Goal: Task Accomplishment & Management: Use online tool/utility

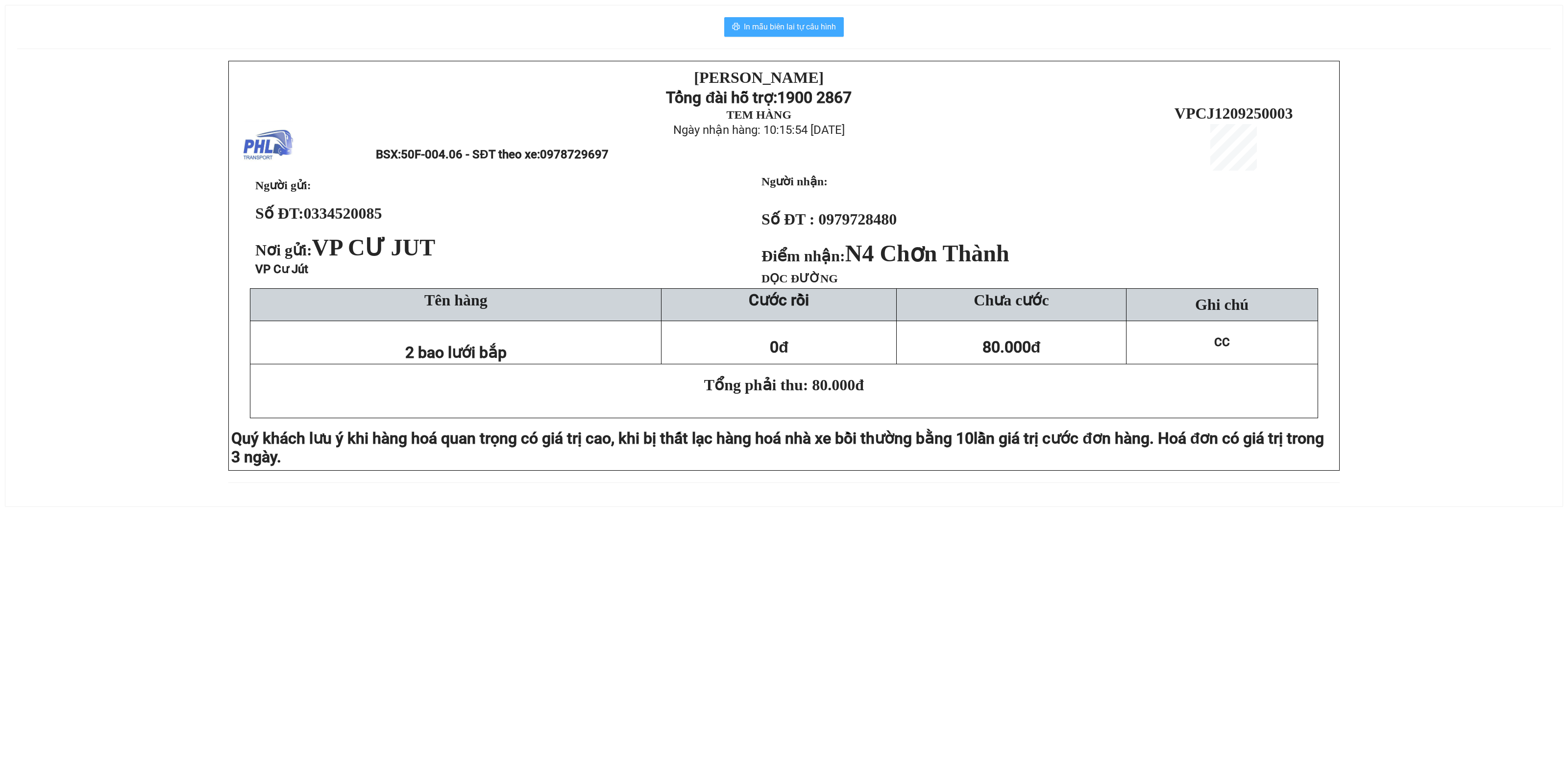
click at [815, 17] on button "In mẫu biên lai tự cấu hình" at bounding box center [784, 27] width 120 height 19
click at [776, 29] on span "In mẫu biên lai tự cấu hình" at bounding box center [789, 26] width 92 height 13
click at [775, 29] on span "In mẫu biên lai tự cấu hình" at bounding box center [789, 26] width 92 height 13
